Goal: Task Accomplishment & Management: Use online tool/utility

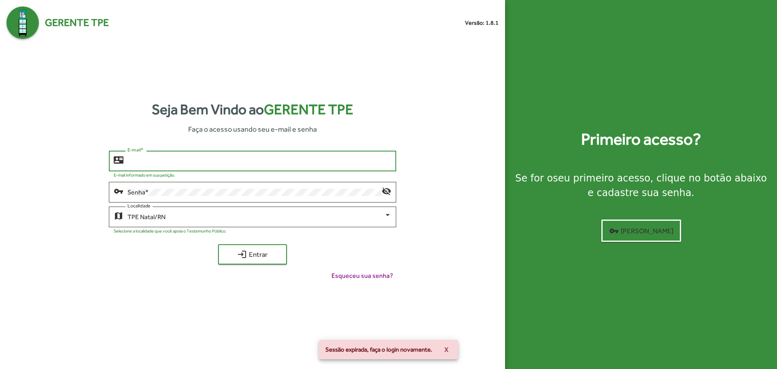
click at [190, 162] on input "E-mail *" at bounding box center [260, 160] width 264 height 7
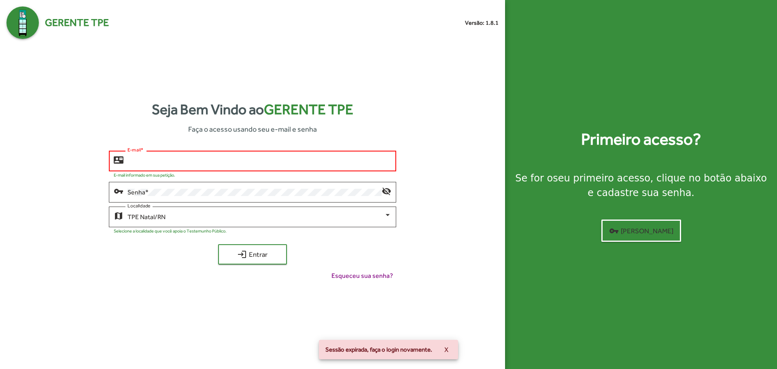
type input "**********"
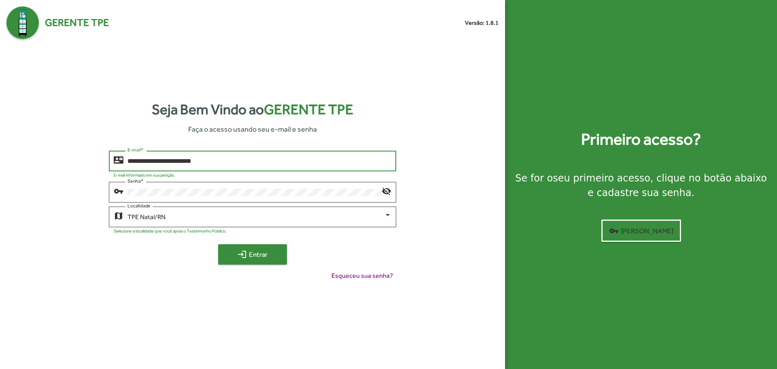
click at [279, 260] on span "login Entrar" at bounding box center [252, 254] width 54 height 15
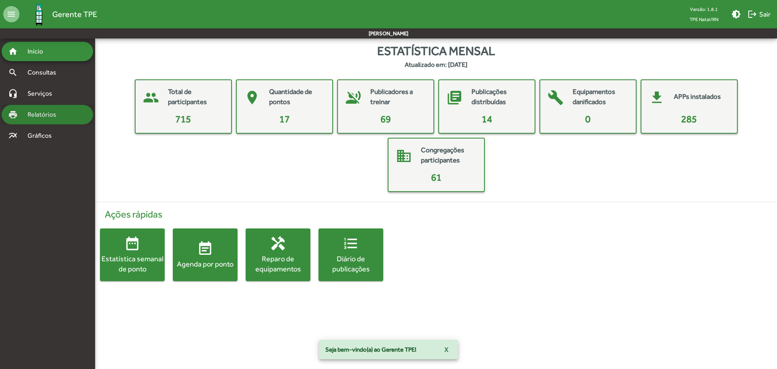
click at [67, 113] on div "print Relatórios" at bounding box center [47, 114] width 91 height 19
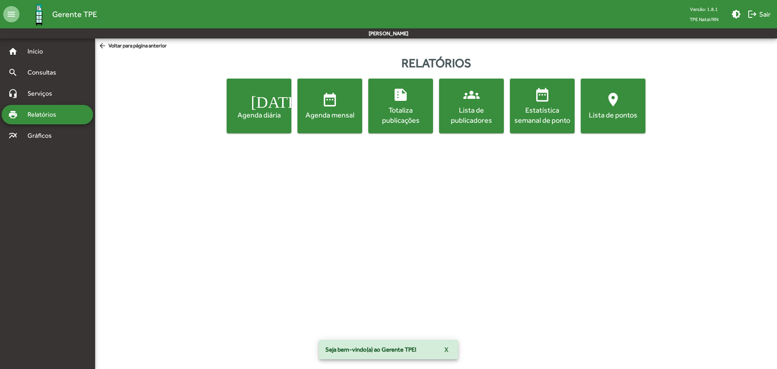
click at [256, 112] on div "Agenda diária" at bounding box center [259, 115] width 62 height 10
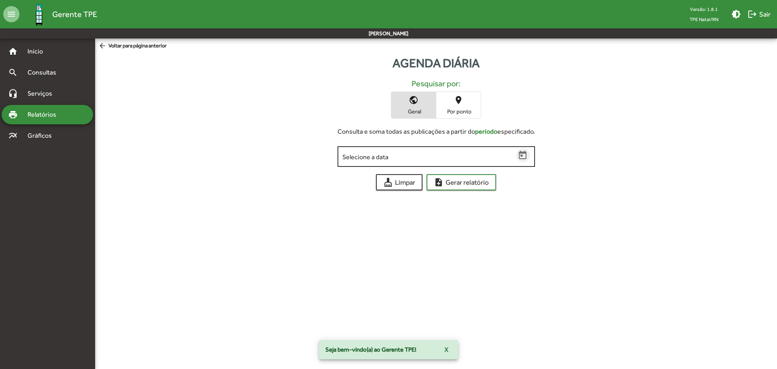
click at [526, 161] on button "Open calendar" at bounding box center [523, 155] width 14 height 14
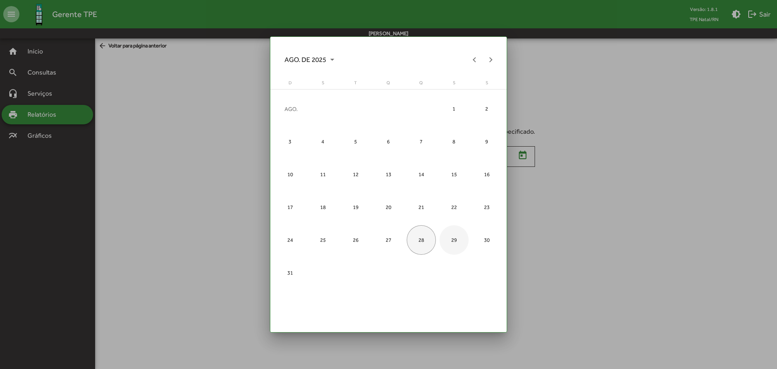
click at [450, 245] on div "29" at bounding box center [455, 240] width 30 height 30
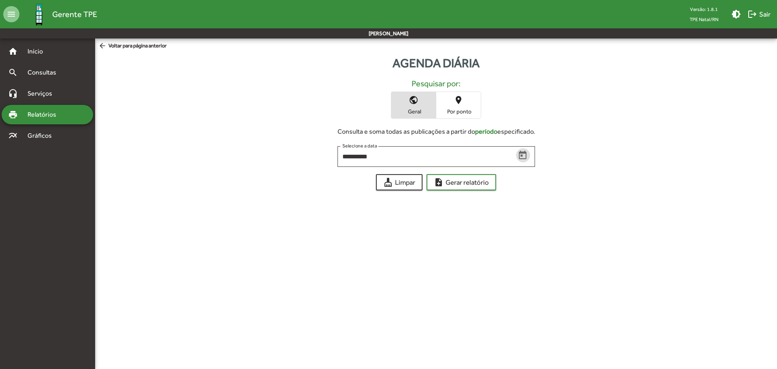
click at [416, 113] on span "Geral" at bounding box center [413, 111] width 40 height 7
click at [526, 157] on icon "Open calendar" at bounding box center [523, 155] width 8 height 9
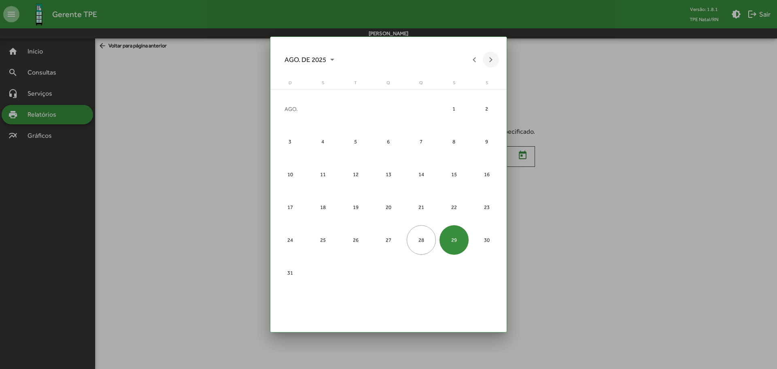
click at [489, 63] on button "Next month" at bounding box center [491, 59] width 16 height 16
click at [332, 143] on div "1" at bounding box center [323, 142] width 30 height 30
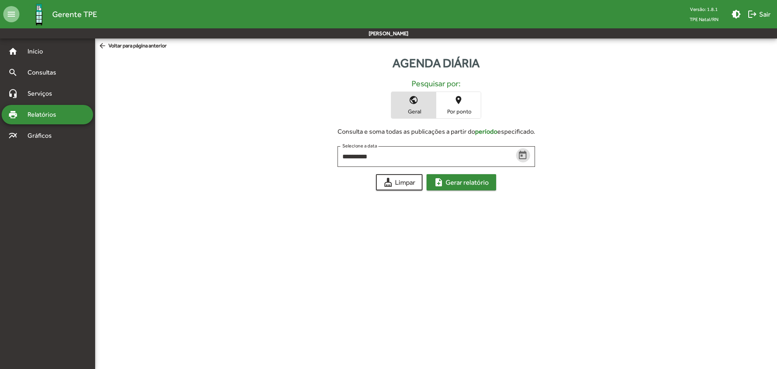
click at [459, 183] on span "note_add Gerar relatório" at bounding box center [461, 182] width 55 height 15
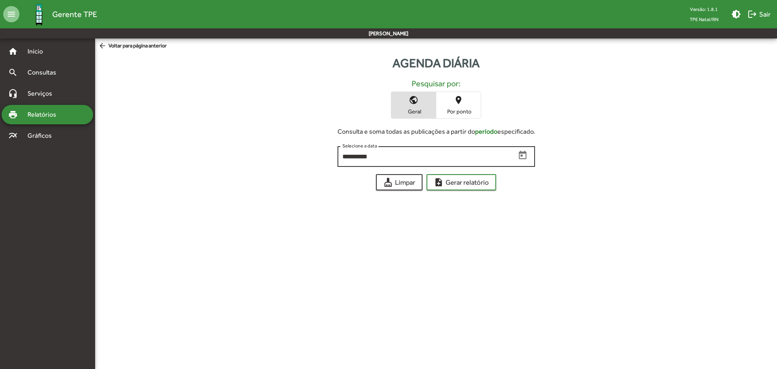
click at [518, 156] on icon "Open calendar" at bounding box center [523, 155] width 11 height 11
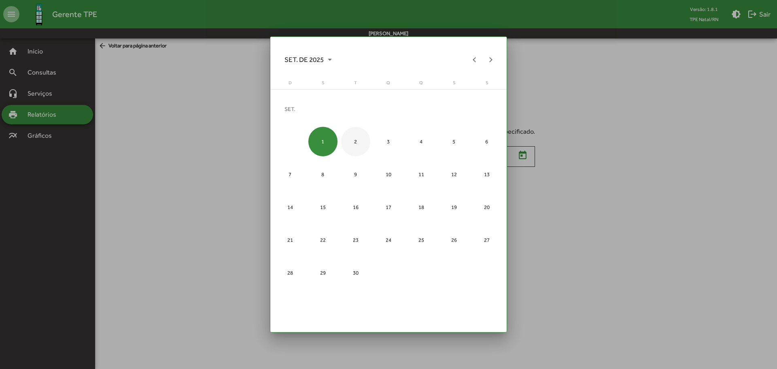
click at [363, 143] on div "2" at bounding box center [356, 142] width 30 height 30
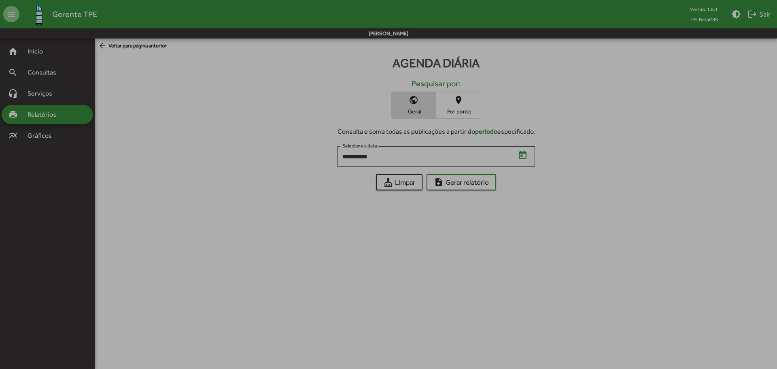
type input "**********"
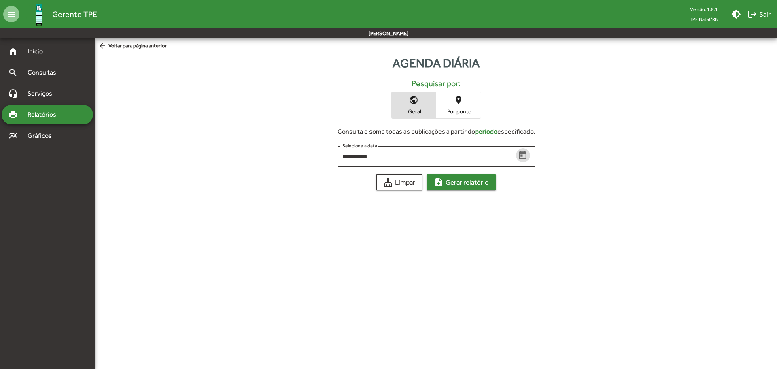
click at [454, 183] on span "note_add Gerar relatório" at bounding box center [461, 182] width 55 height 15
